Goal: Transaction & Acquisition: Purchase product/service

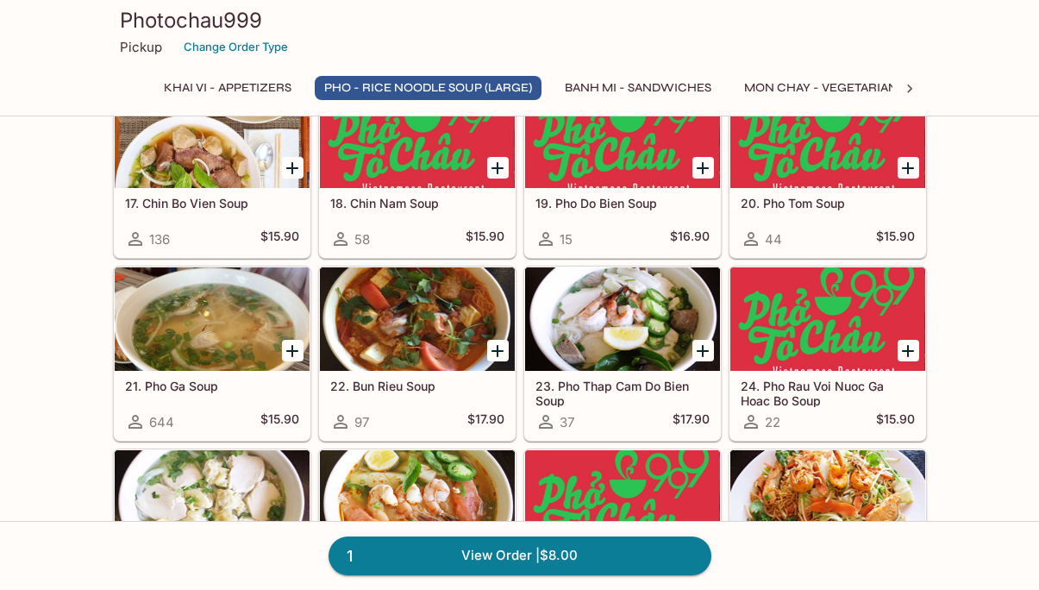
scroll to position [1262, 0]
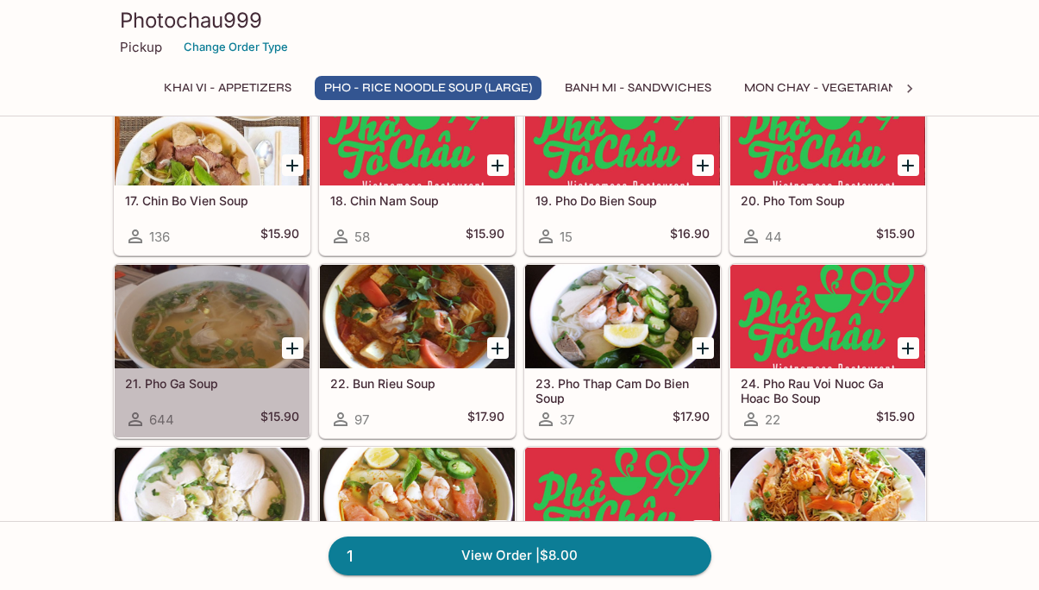
click at [173, 341] on div at bounding box center [212, 316] width 195 height 103
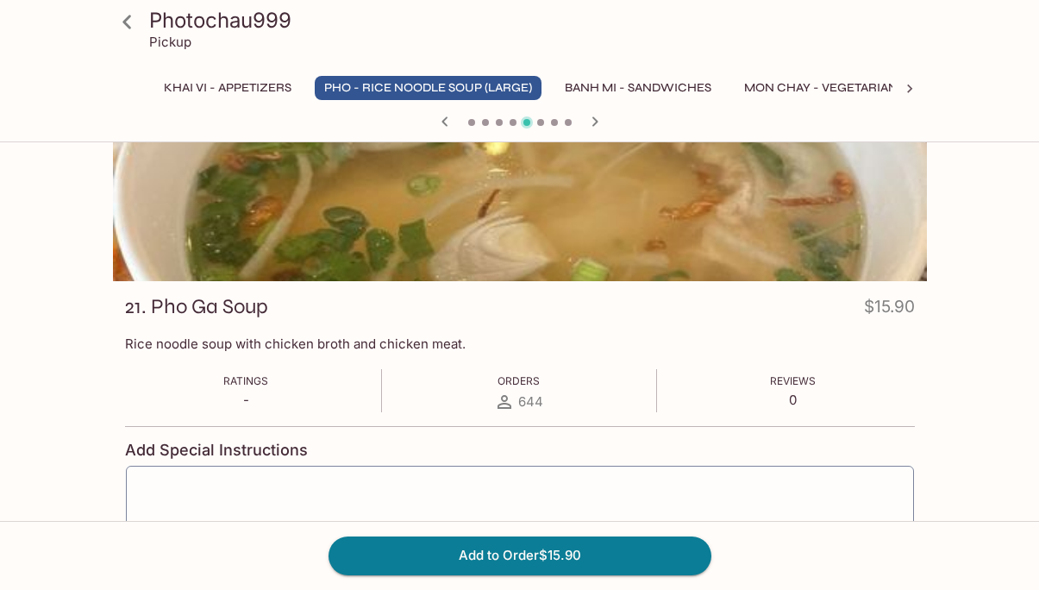
scroll to position [229, 0]
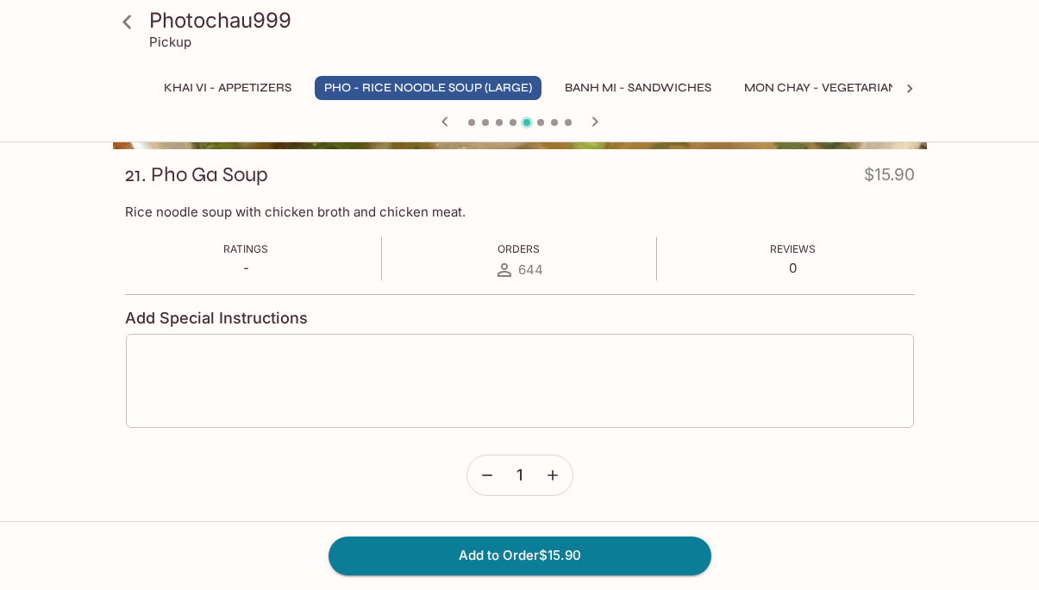
click at [438, 388] on textarea at bounding box center [520, 381] width 764 height 66
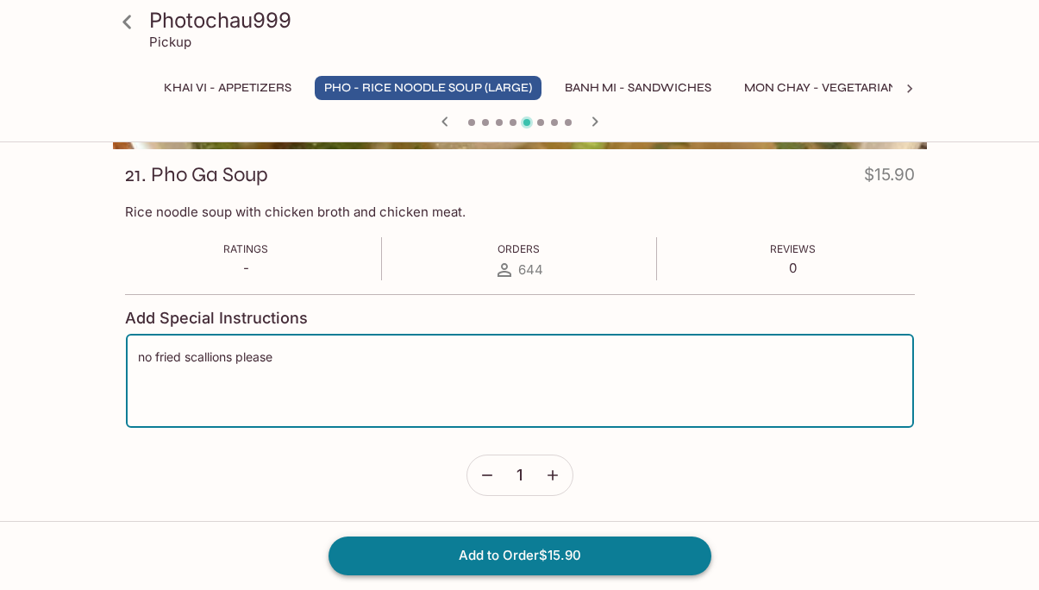
type textarea "no fried scallions please"
click at [480, 567] on button "Add to Order $15.90" at bounding box center [520, 555] width 383 height 38
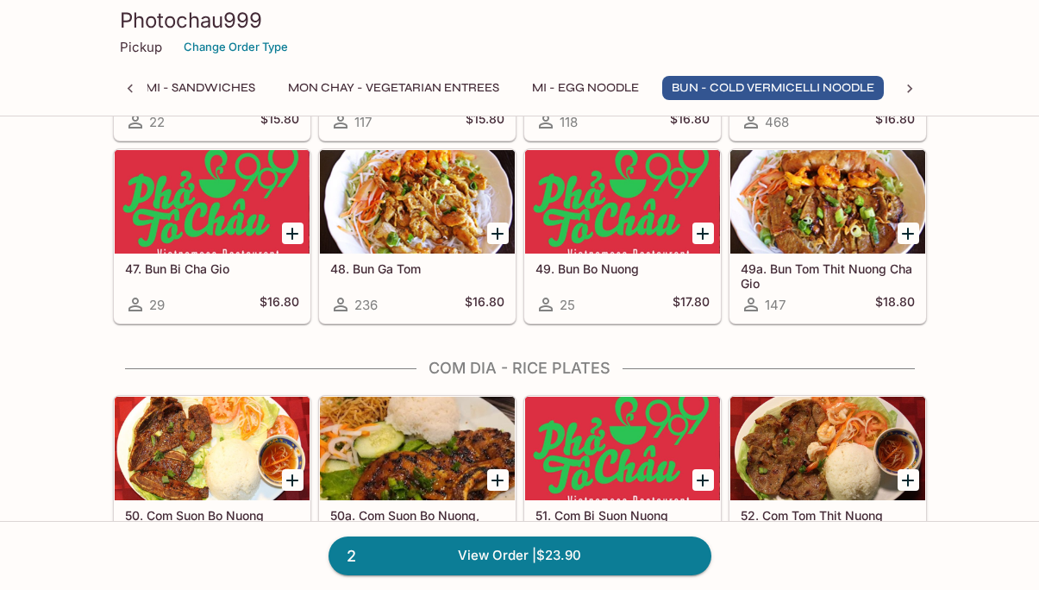
scroll to position [3276, 0]
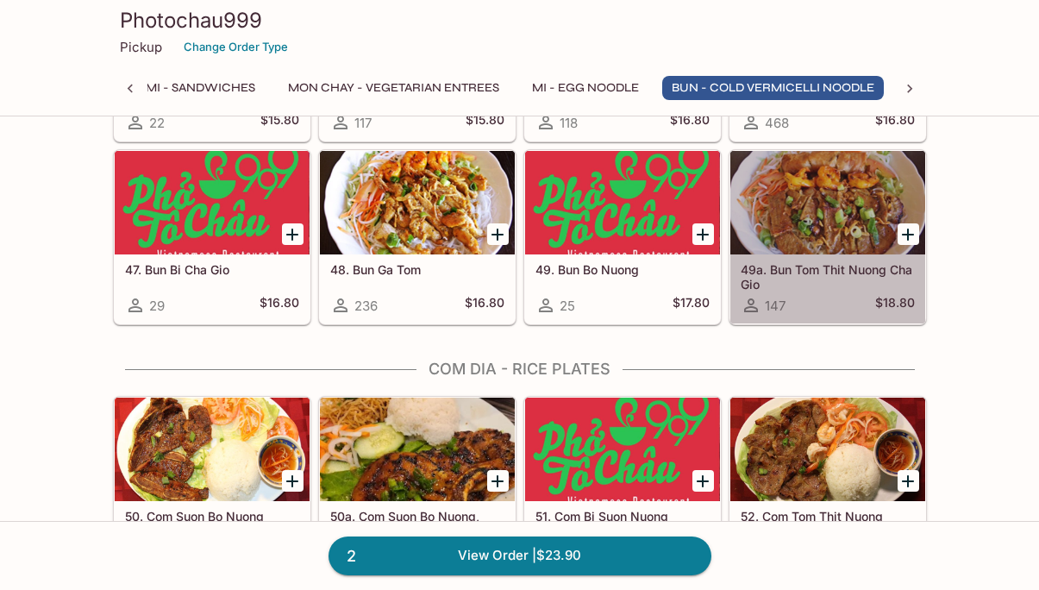
click at [845, 212] on div at bounding box center [827, 202] width 195 height 103
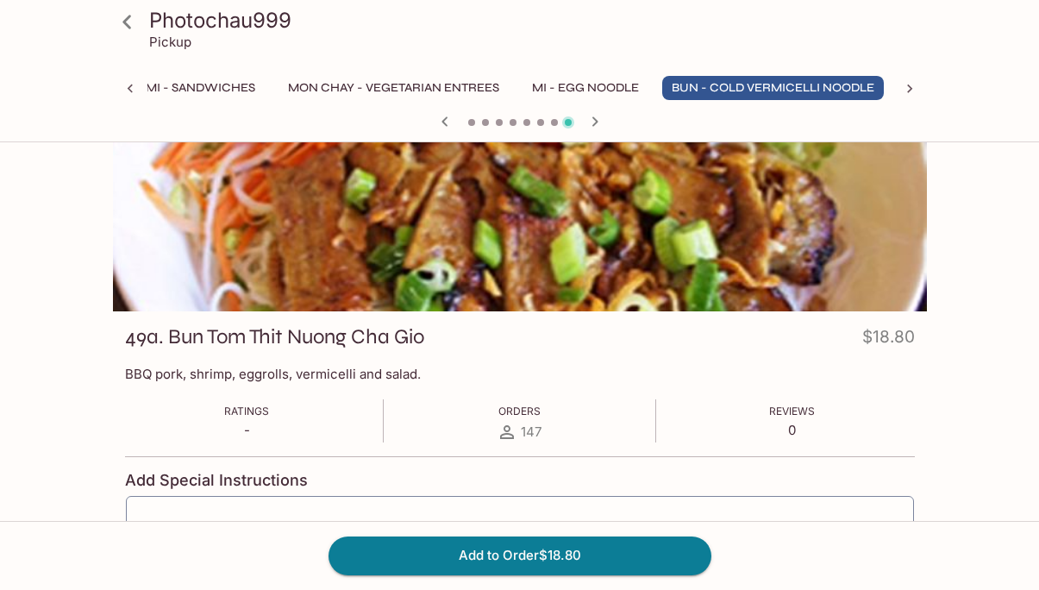
scroll to position [68, 0]
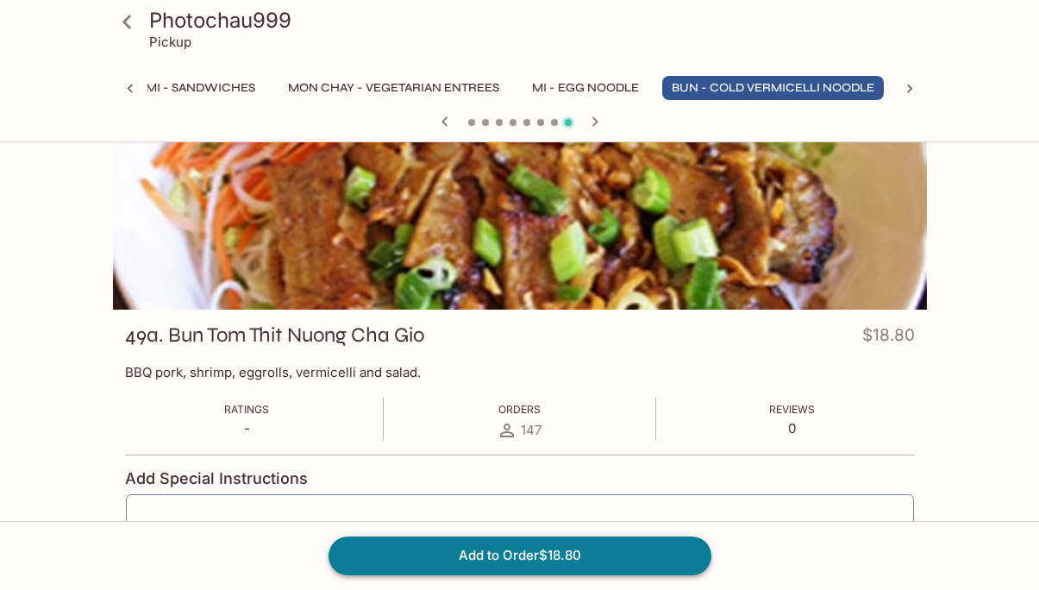
click at [504, 565] on button "Add to Order $18.80" at bounding box center [520, 555] width 383 height 38
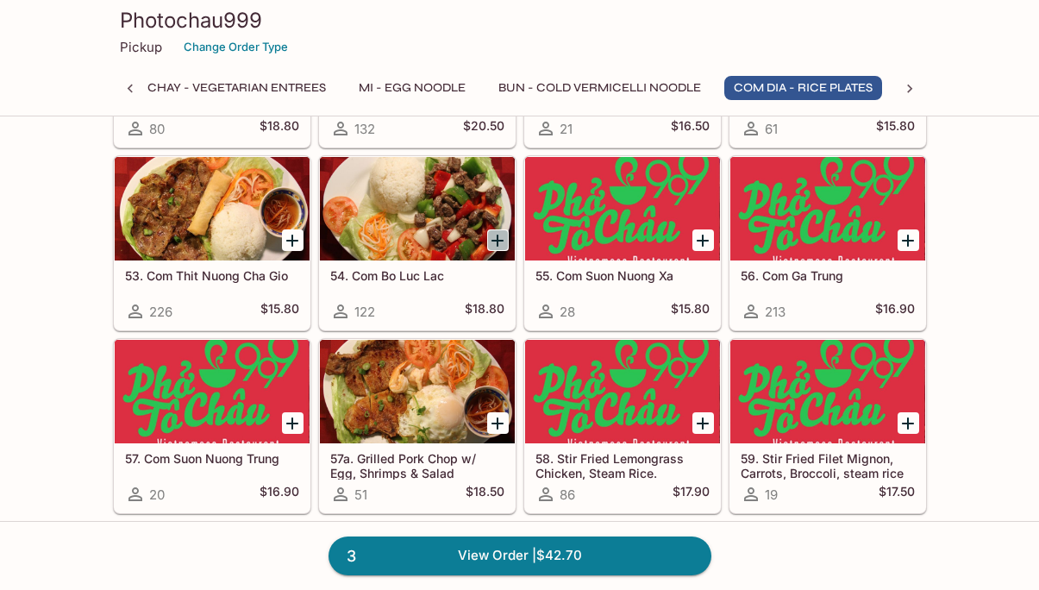
click at [503, 236] on icon "Add 54. Com Bo Luc Lac" at bounding box center [497, 240] width 21 height 21
click at [496, 247] on icon "Add 54. Com Bo Luc Lac" at bounding box center [497, 240] width 21 height 21
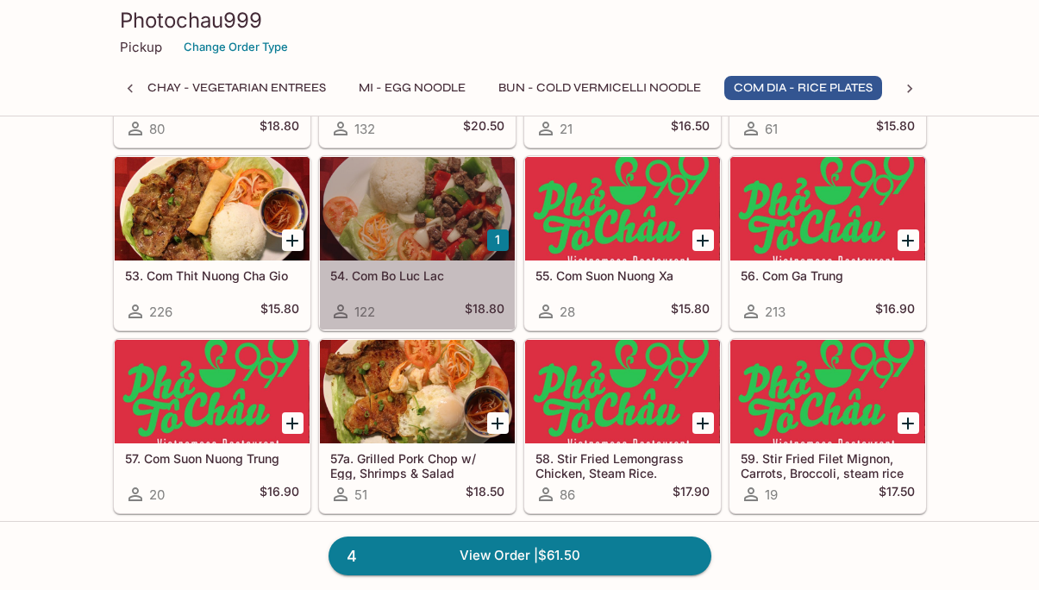
click at [414, 203] on div at bounding box center [417, 208] width 195 height 103
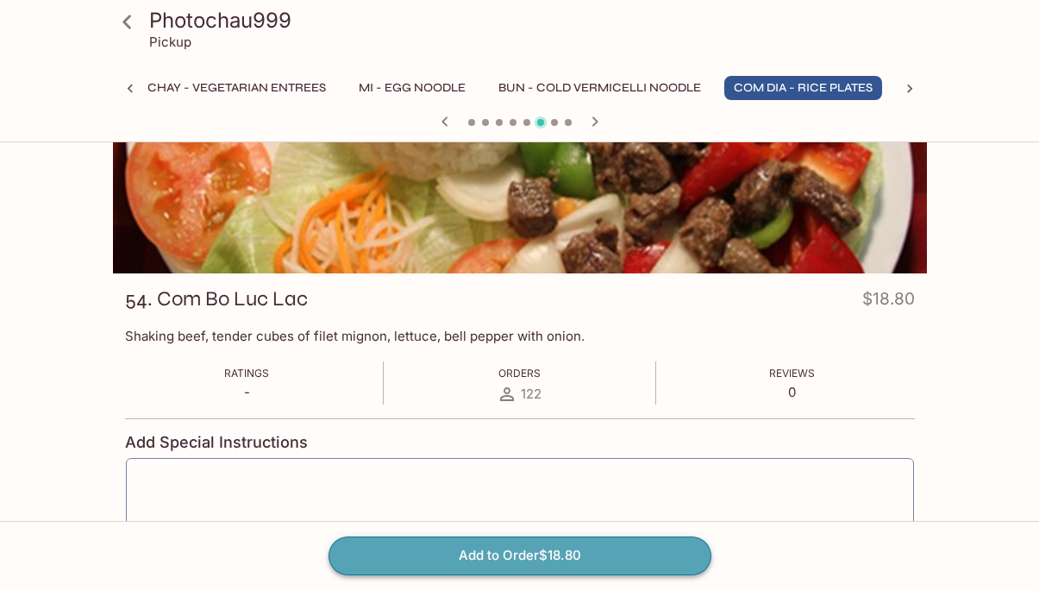
click at [580, 548] on button "Add to Order $18.80" at bounding box center [520, 555] width 383 height 38
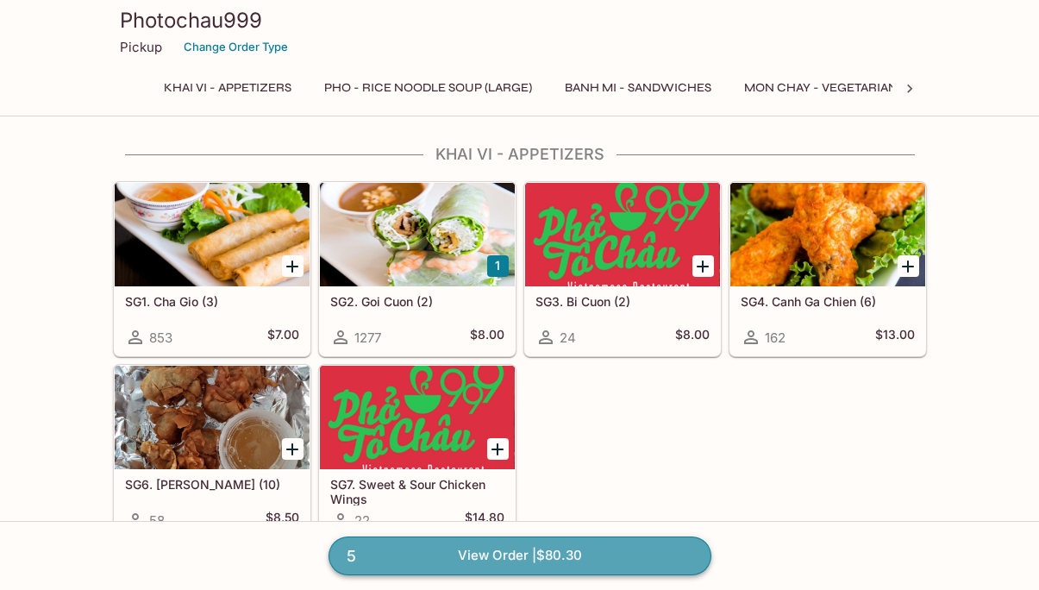
click at [537, 550] on link "5 View Order | $80.30" at bounding box center [520, 555] width 383 height 38
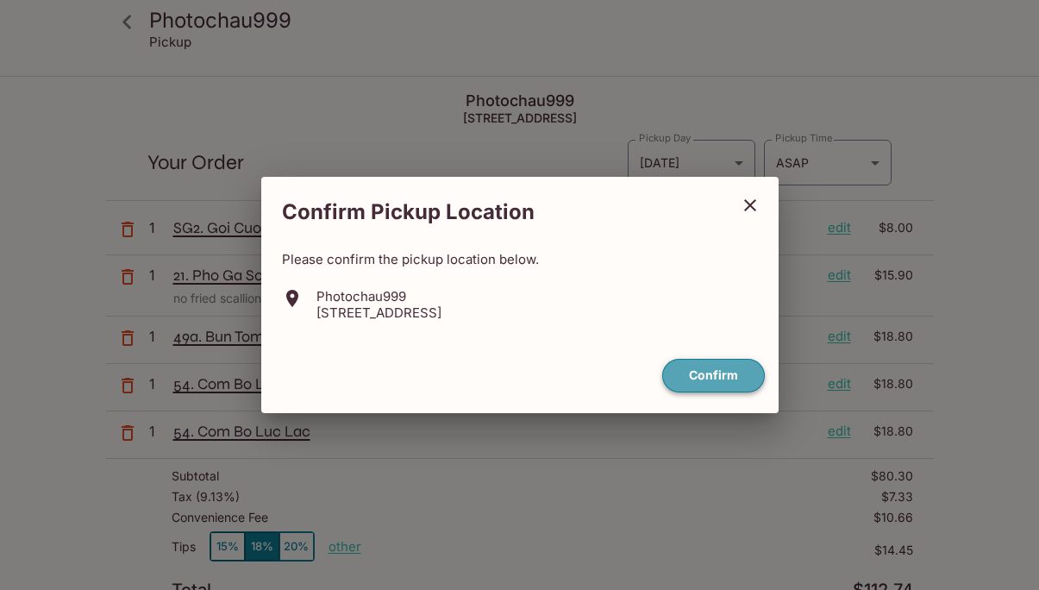
click at [708, 376] on button "Confirm" at bounding box center [713, 376] width 103 height 34
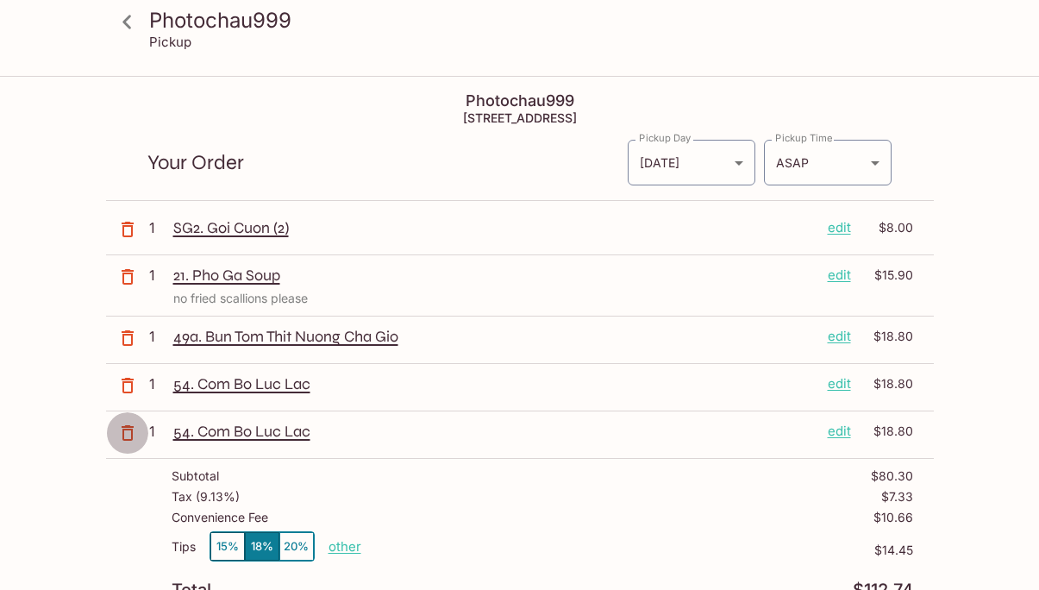
click at [119, 432] on icon "button" at bounding box center [127, 433] width 21 height 21
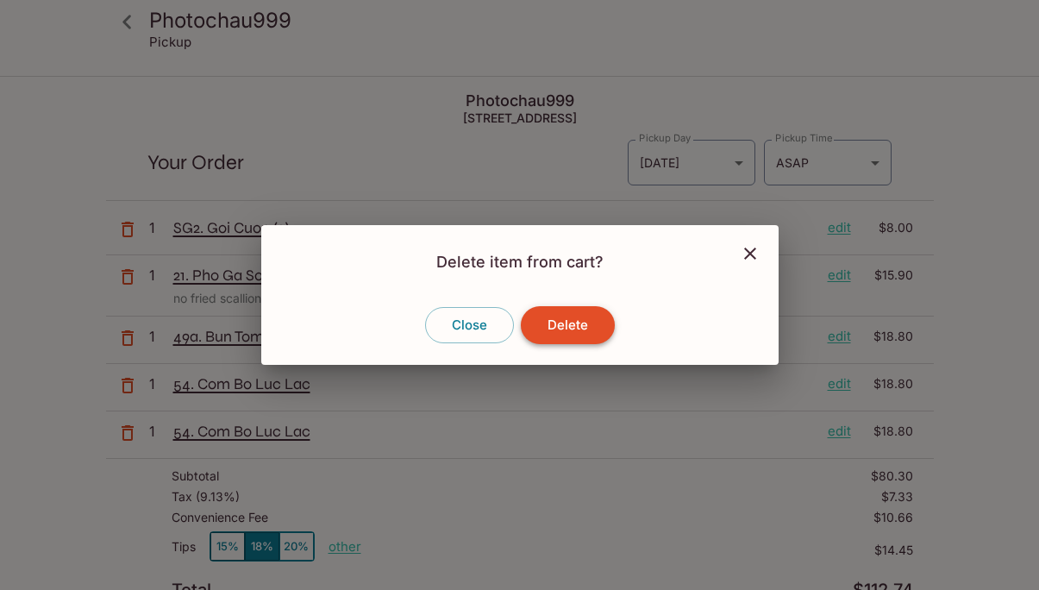
click at [548, 335] on button "Delete" at bounding box center [568, 325] width 94 height 38
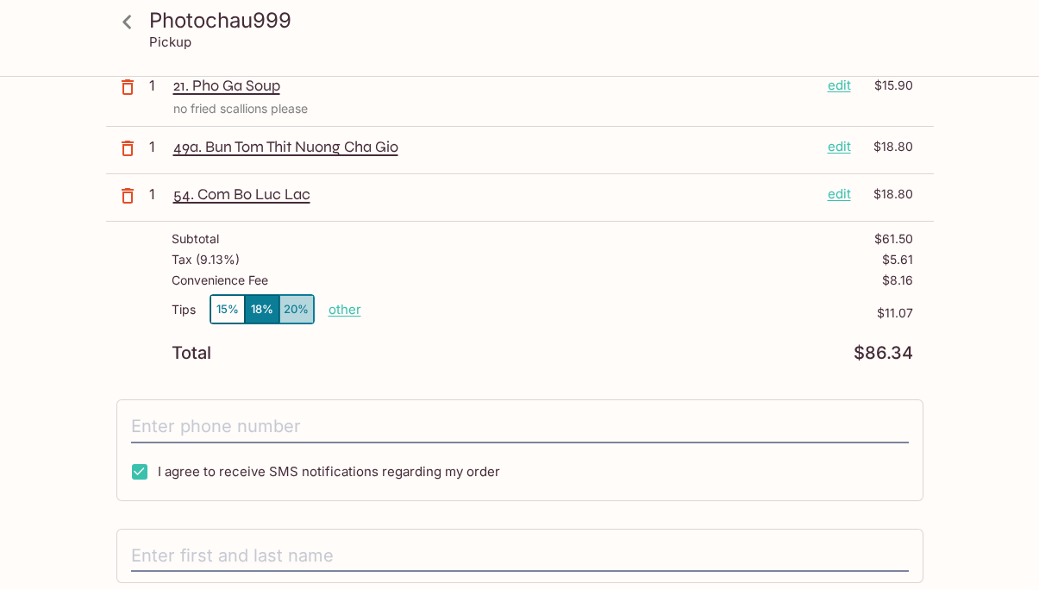
click at [297, 307] on button "20%" at bounding box center [296, 309] width 34 height 28
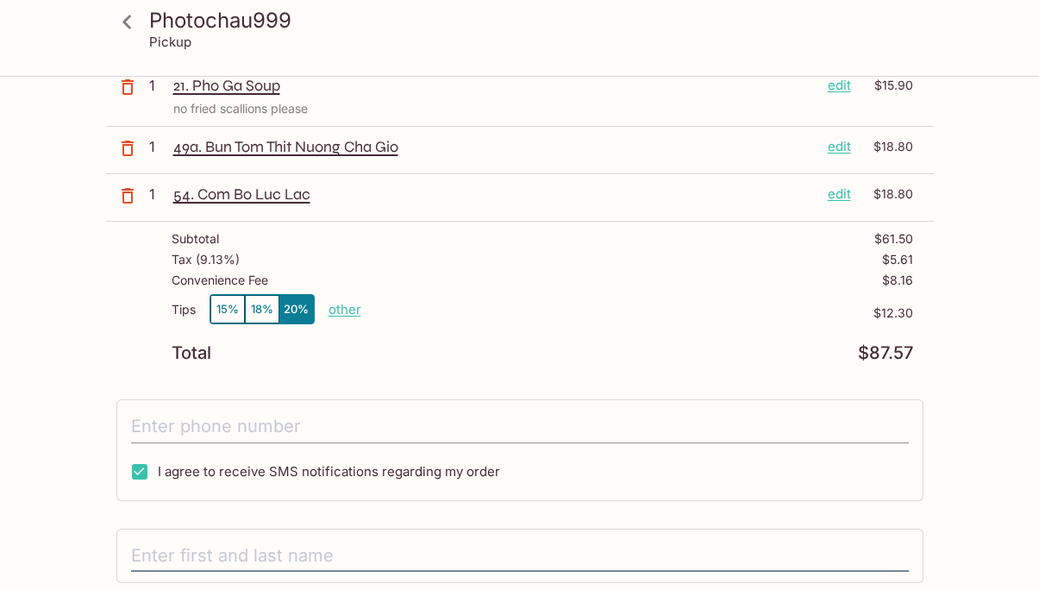
click at [299, 431] on input "tel" at bounding box center [520, 426] width 778 height 33
click at [128, 473] on input "I agree to receive SMS notifications regarding my order" at bounding box center [139, 471] width 34 height 34
checkbox input "false"
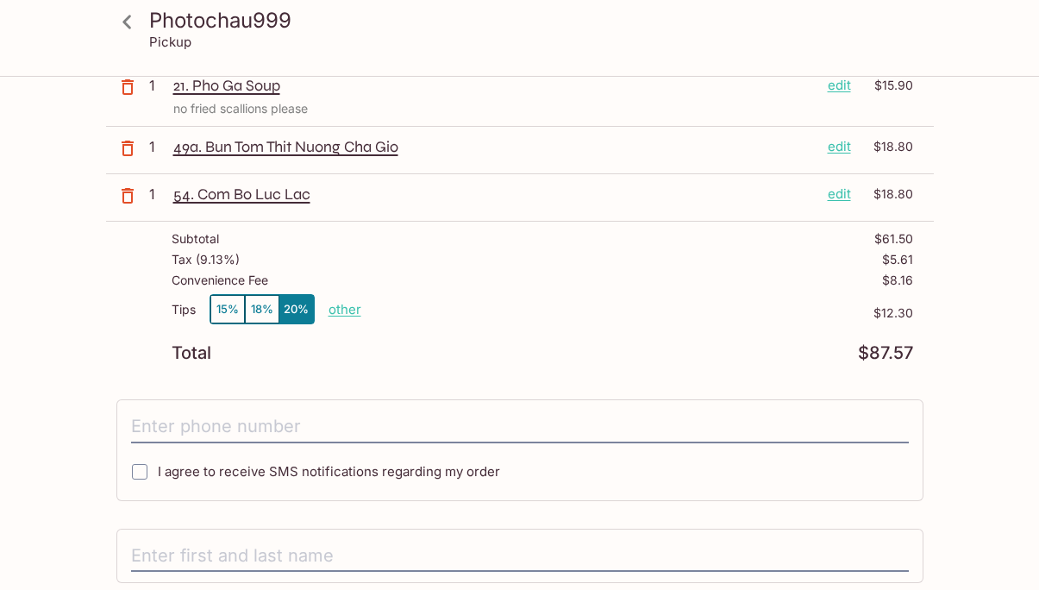
click at [254, 309] on button "18%" at bounding box center [262, 309] width 34 height 28
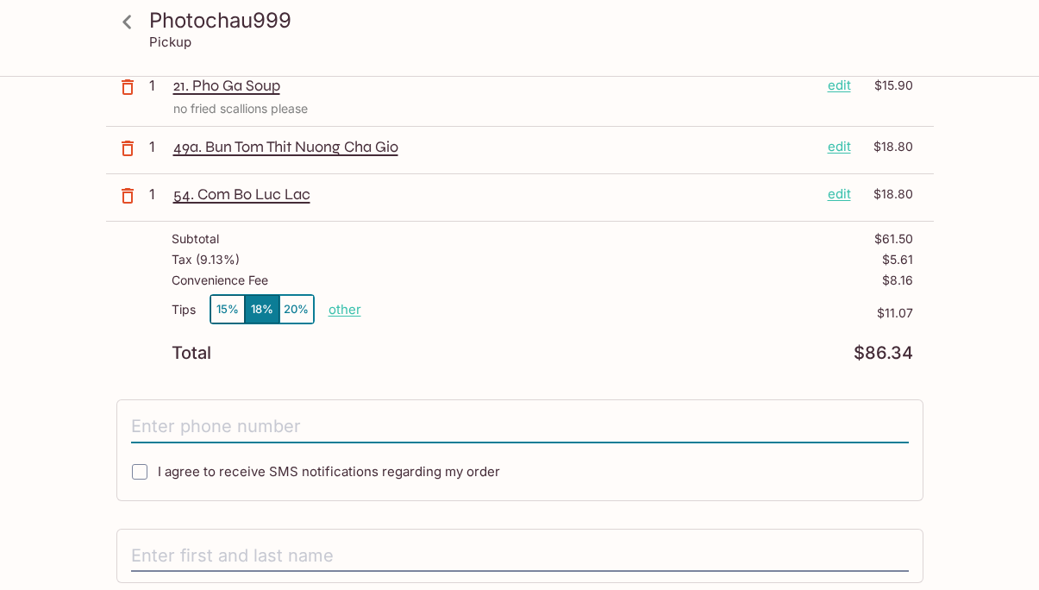
click at [297, 430] on input "tel" at bounding box center [520, 426] width 778 height 33
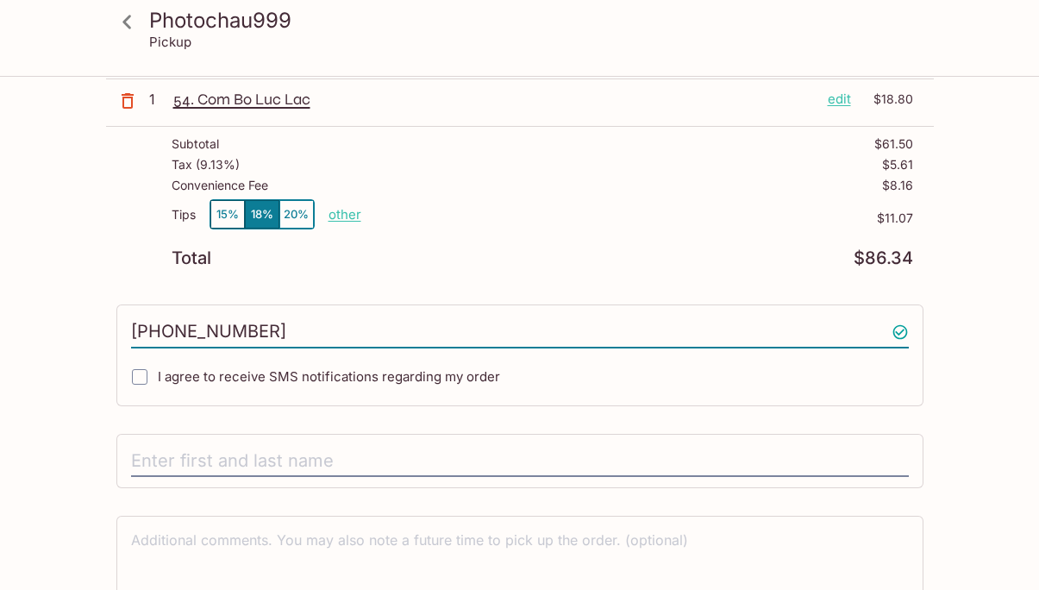
scroll to position [371, 0]
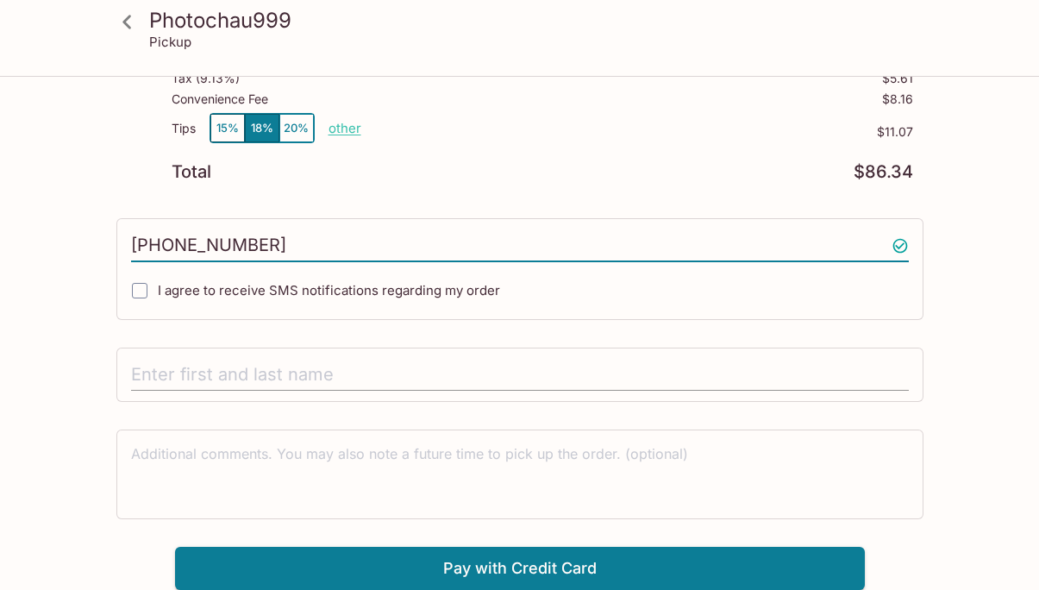
type input "[PHONE_NUMBER]"
click at [300, 360] on input "text" at bounding box center [520, 375] width 778 height 33
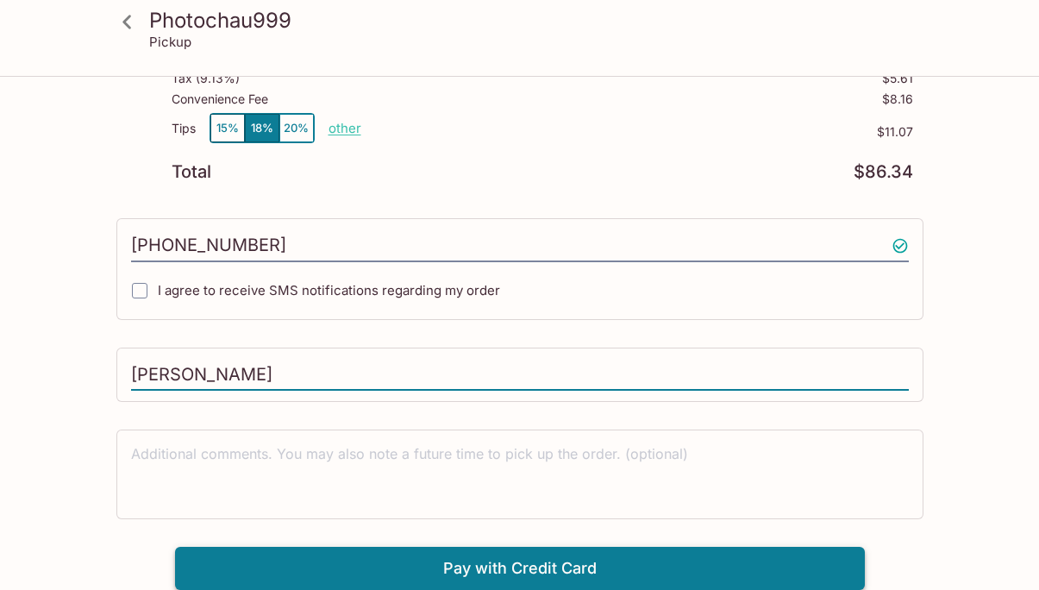
type input "[PERSON_NAME]"
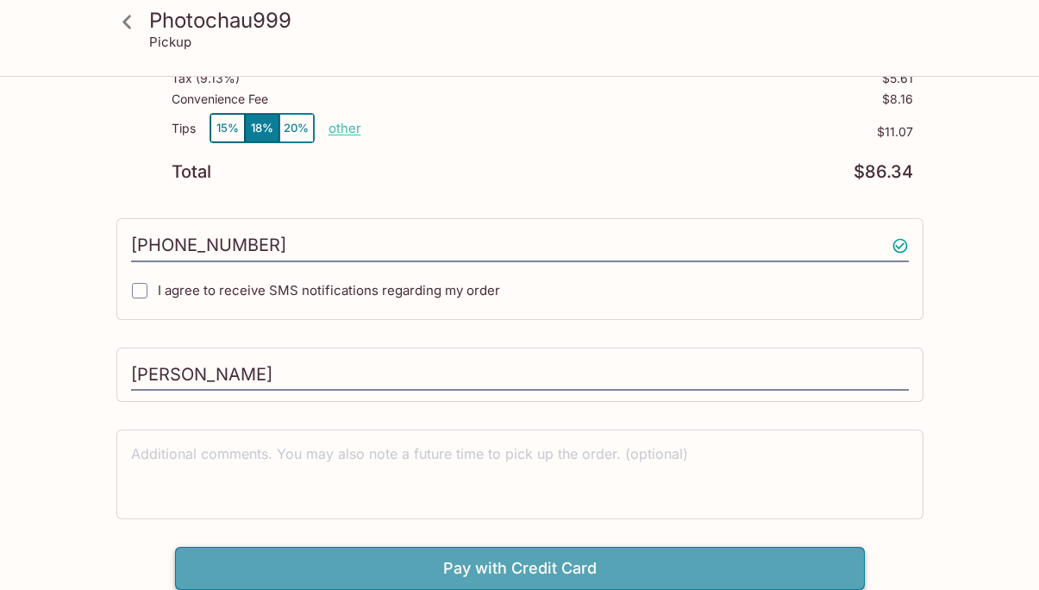
click at [499, 566] on button "Pay with Credit Card" at bounding box center [520, 568] width 690 height 43
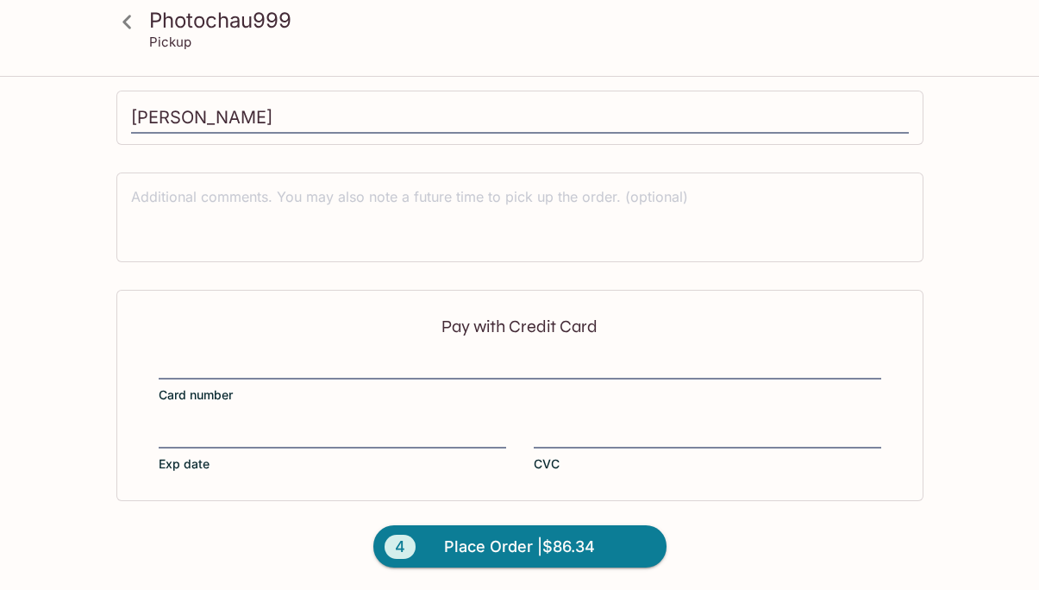
scroll to position [629, 0]
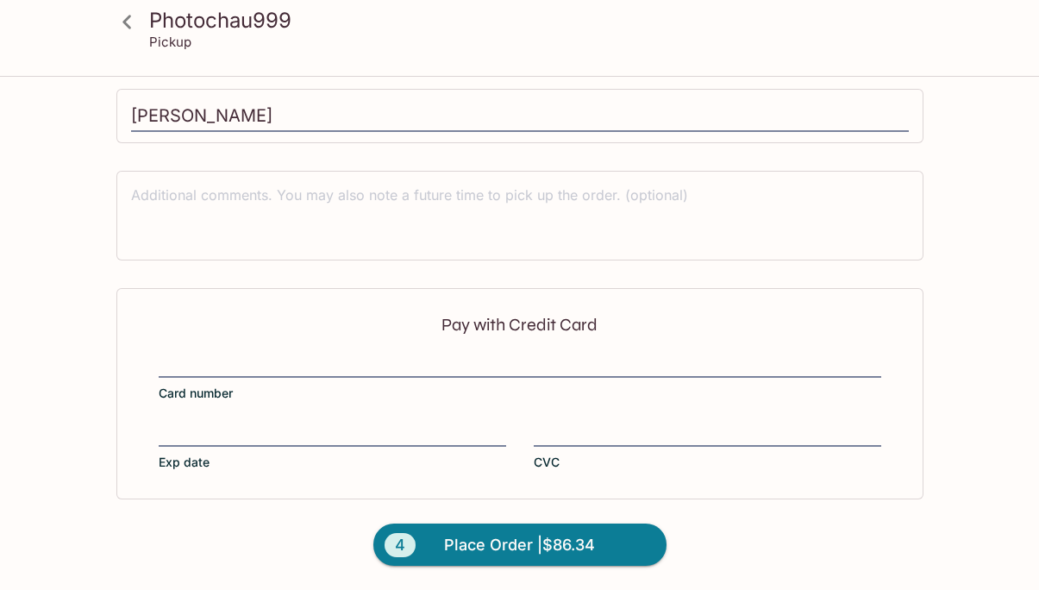
click at [435, 389] on label "Card number" at bounding box center [520, 378] width 723 height 48
click at [435, 355] on input "Card number" at bounding box center [520, 354] width 723 height 1
click at [456, 533] on span "Place Order | $86.34" at bounding box center [519, 545] width 151 height 28
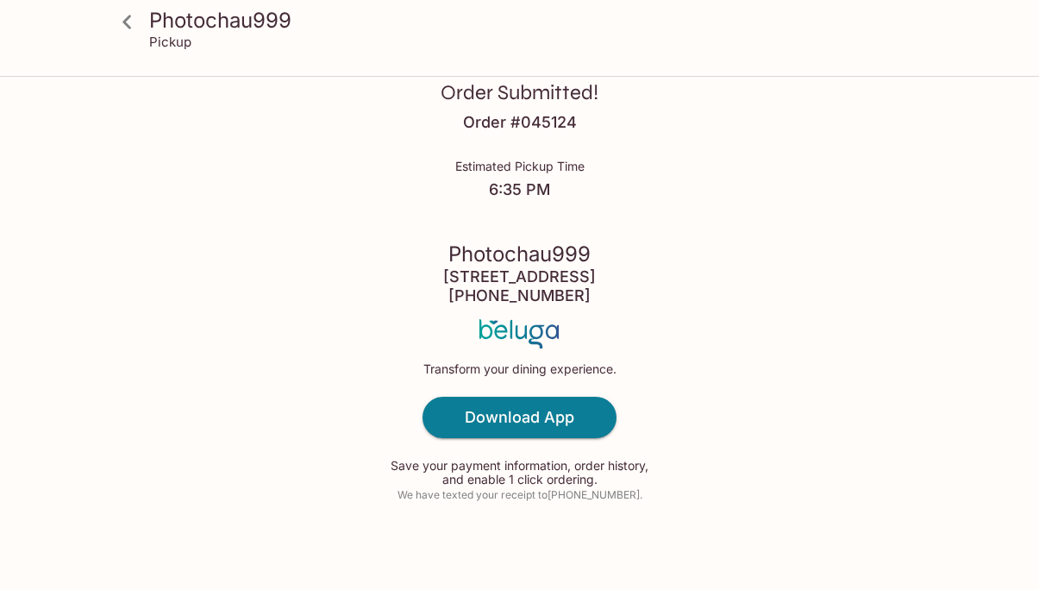
scroll to position [54, 0]
